Goal: Find specific page/section: Find specific page/section

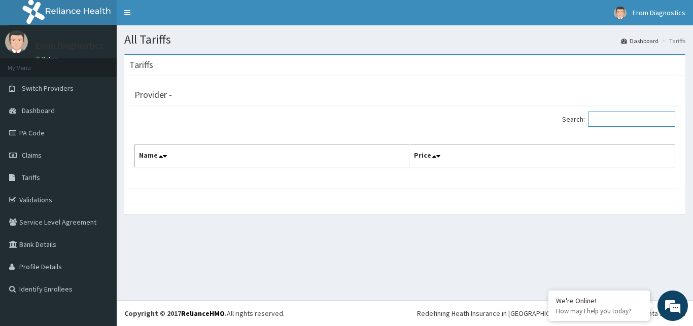
click at [619, 123] on input "Search:" at bounding box center [631, 119] width 87 height 15
click at [160, 157] on icon at bounding box center [161, 156] width 4 height 7
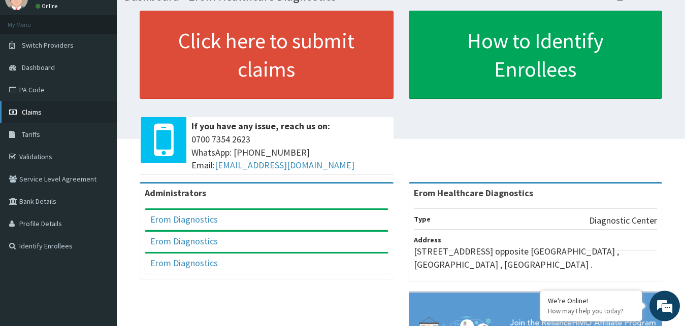
scroll to position [52, 0]
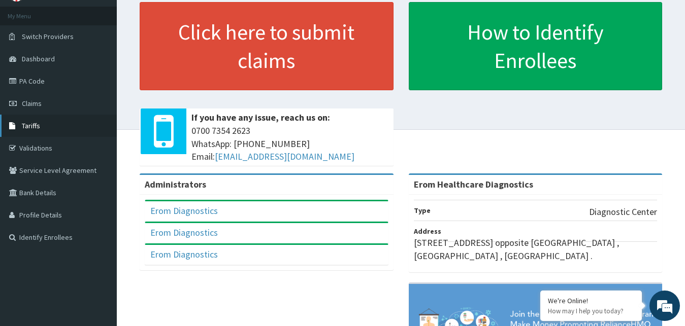
click at [47, 126] on link "Tariffs" at bounding box center [58, 126] width 117 height 22
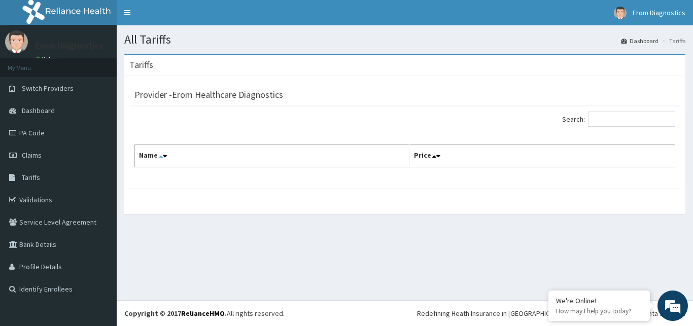
click at [160, 155] on icon at bounding box center [161, 156] width 4 height 7
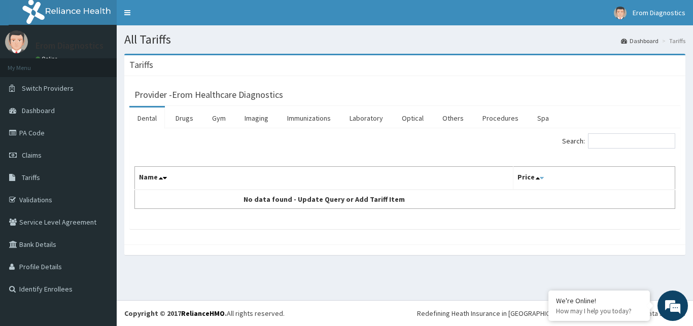
click at [540, 180] on icon at bounding box center [542, 178] width 4 height 7
click at [369, 118] on link "Laboratory" at bounding box center [367, 118] width 50 height 21
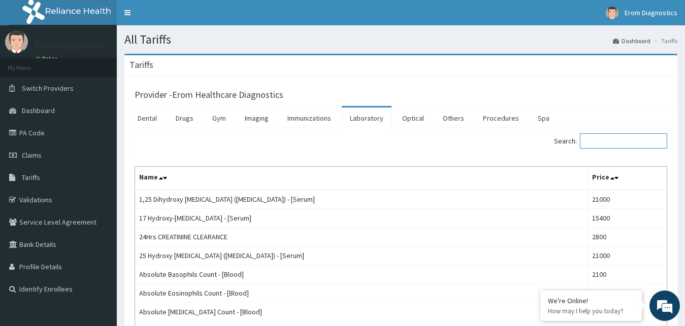
click at [618, 141] on input "Search:" at bounding box center [623, 140] width 87 height 15
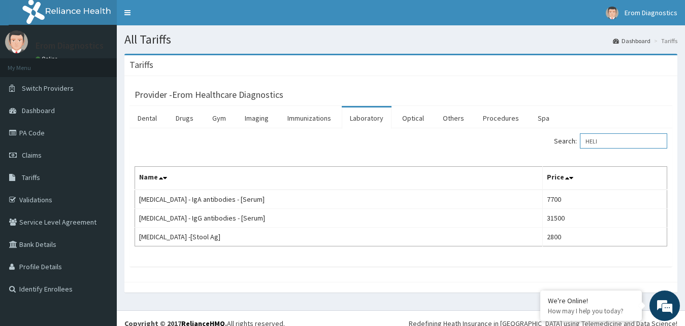
type input "HELI"
